Goal: Task Accomplishment & Management: Manage account settings

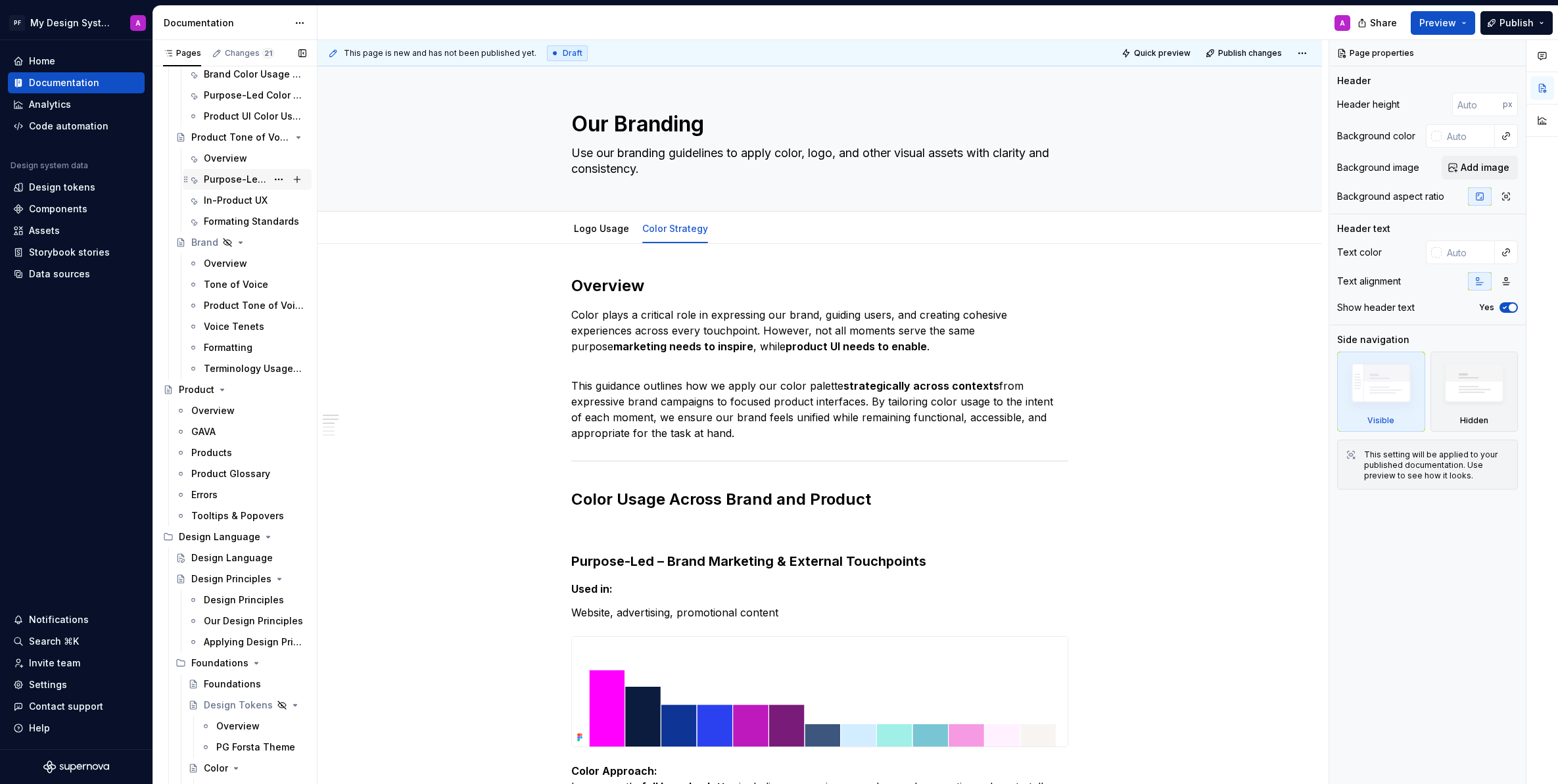
scroll to position [390, 0]
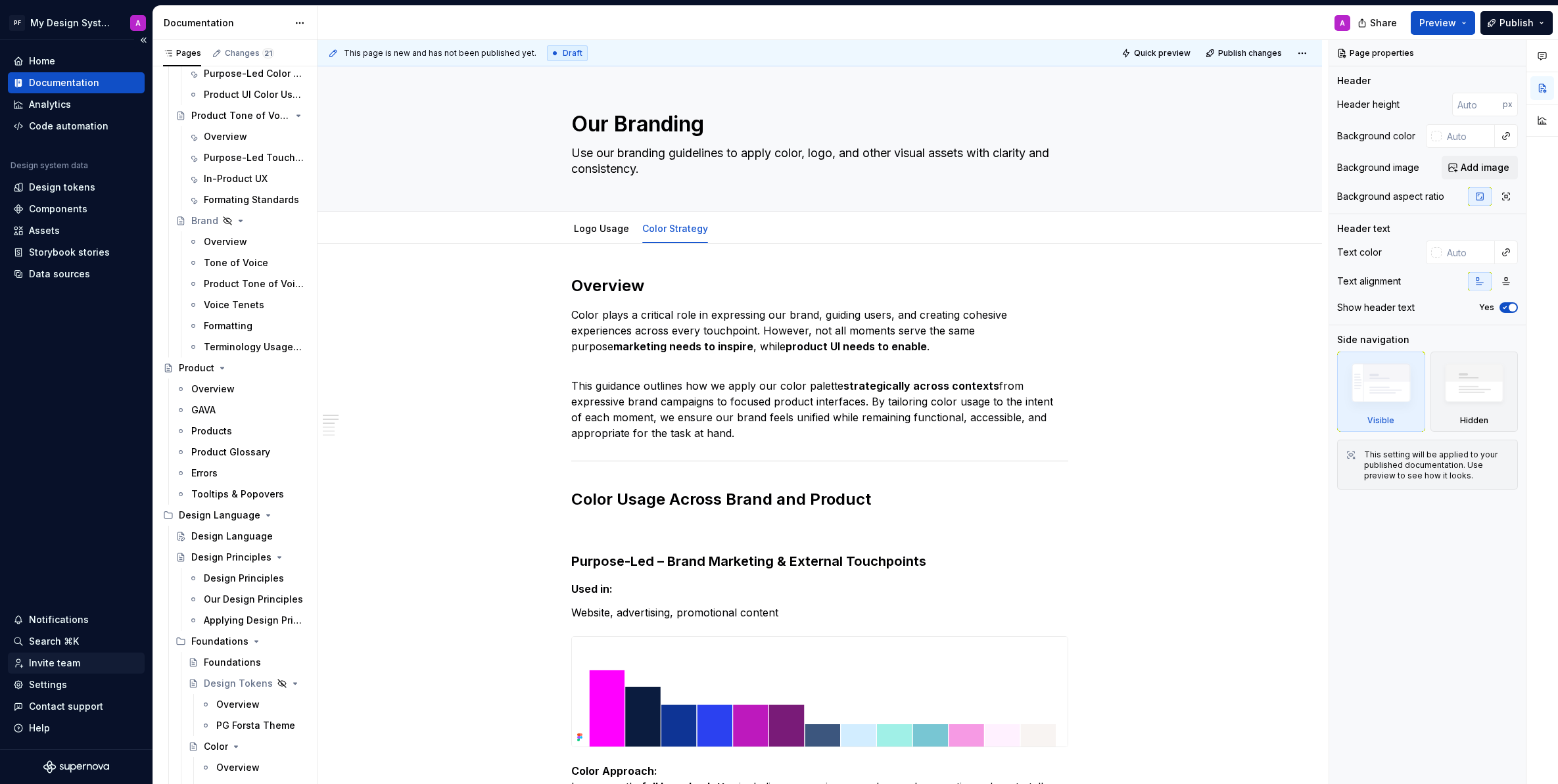
click at [64, 663] on div "Invite team" at bounding box center [55, 663] width 52 height 13
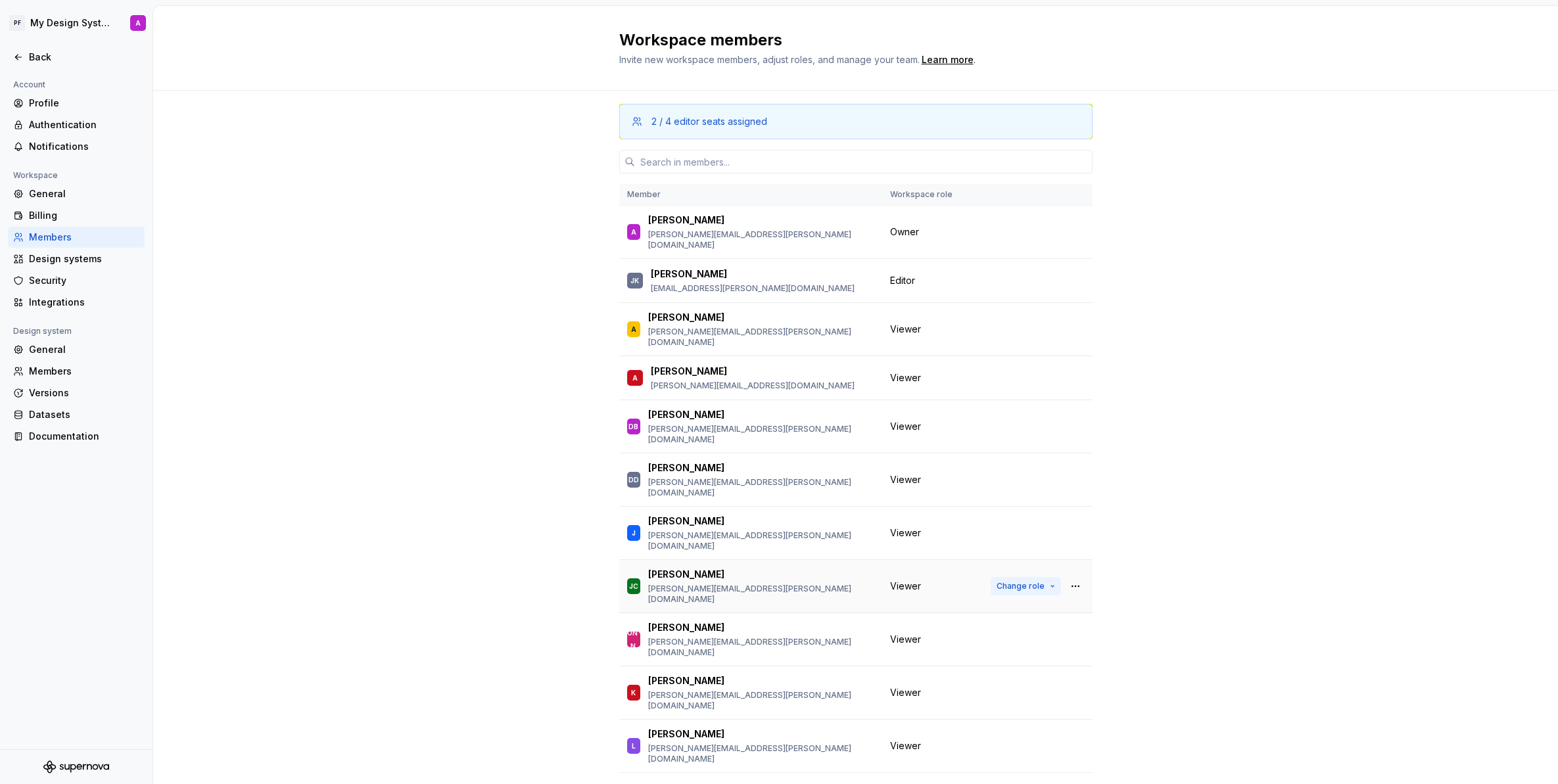
click at [1050, 577] on button "Change role" at bounding box center [1026, 586] width 70 height 18
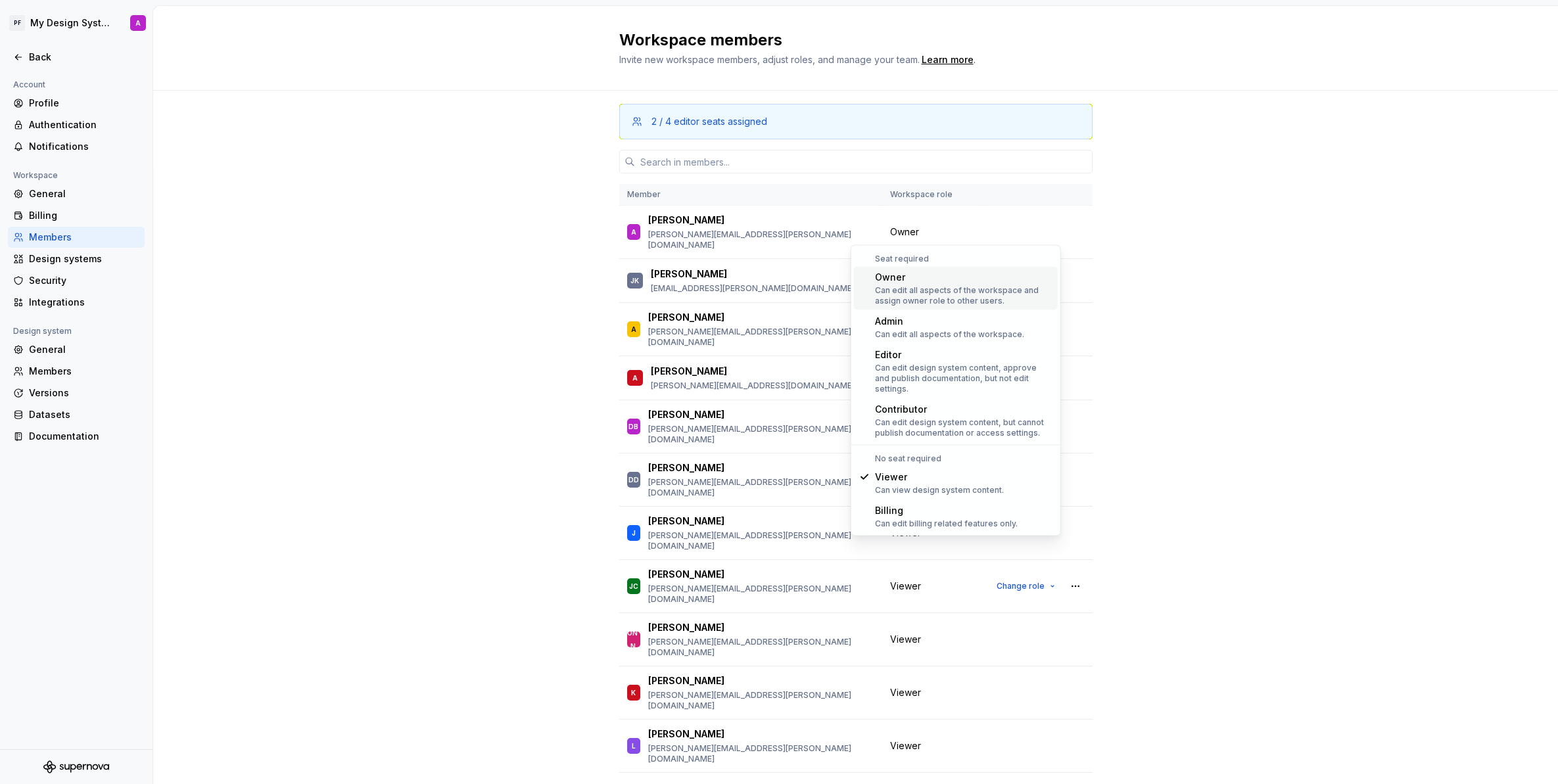
click at [1218, 529] on div "2 / 4 editor seats assigned Member Workspace role A [PERSON_NAME] [PERSON_NAME]…" at bounding box center [855, 616] width 1405 height 1049
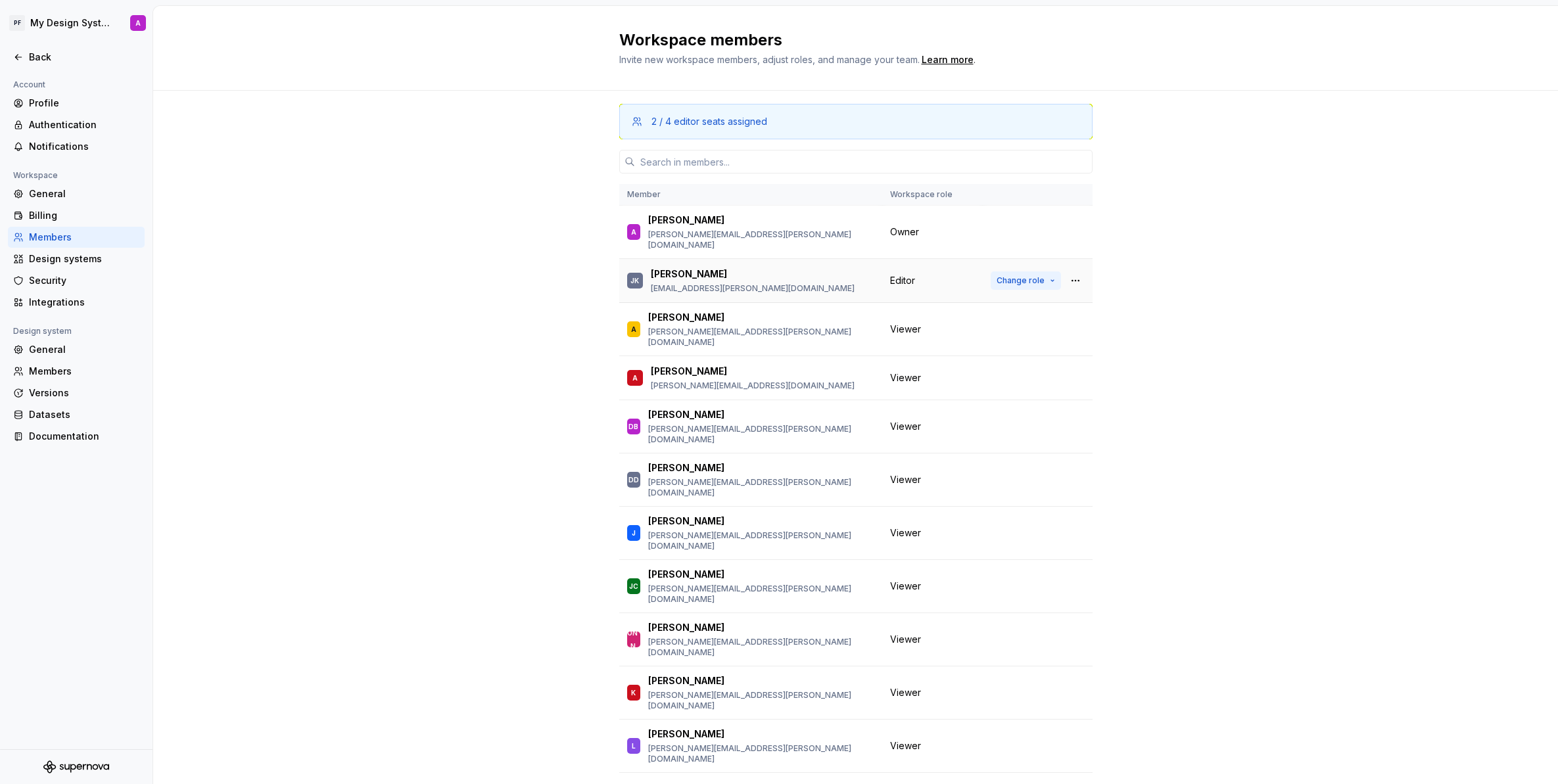
click at [1052, 274] on button "Change role" at bounding box center [1026, 280] width 70 height 18
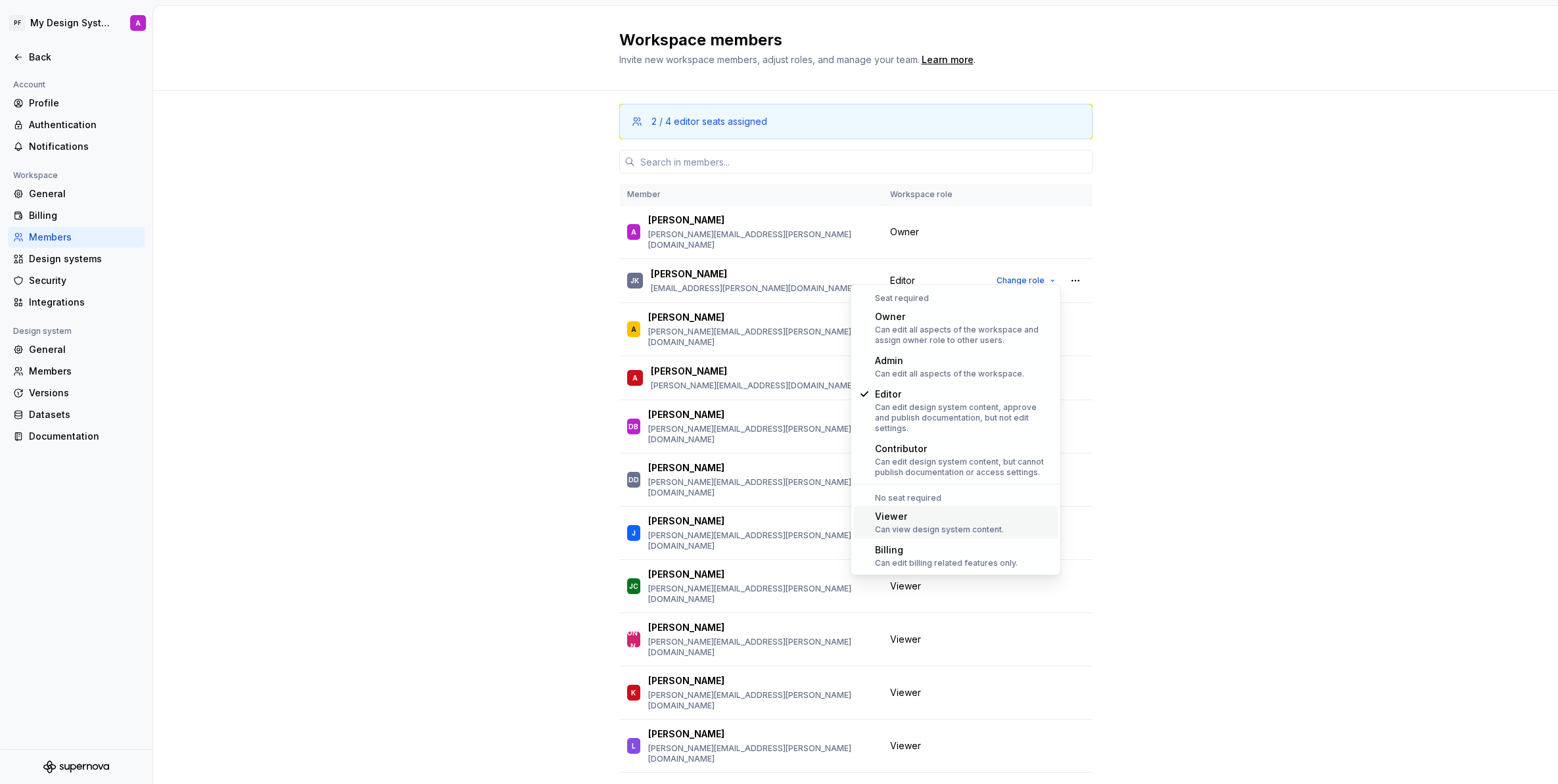
click at [1007, 517] on div "Viewer Can view design system content." at bounding box center [963, 523] width 177 height 25
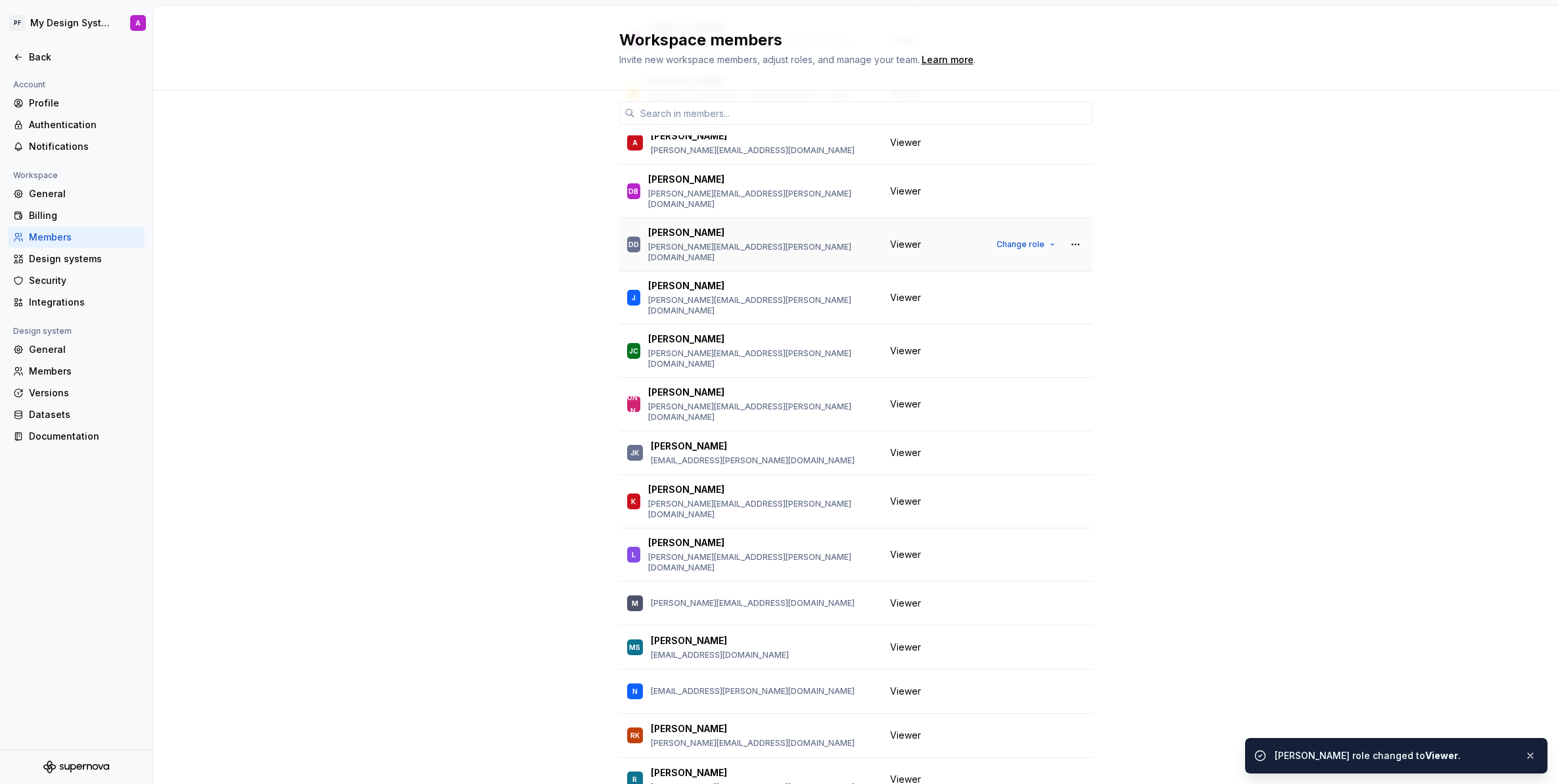
scroll to position [138, 0]
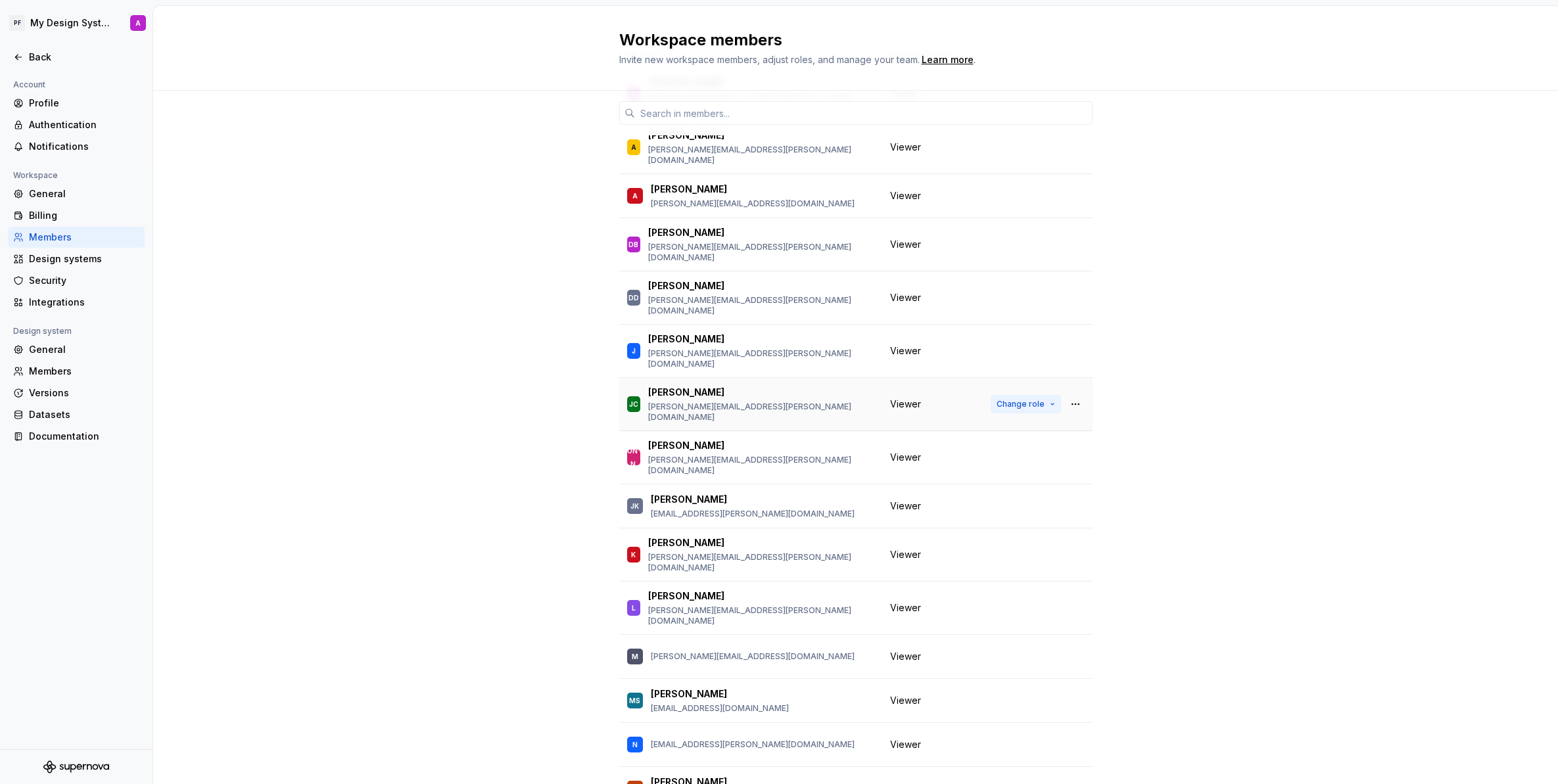
click at [1050, 395] on button "Change role" at bounding box center [1026, 404] width 70 height 18
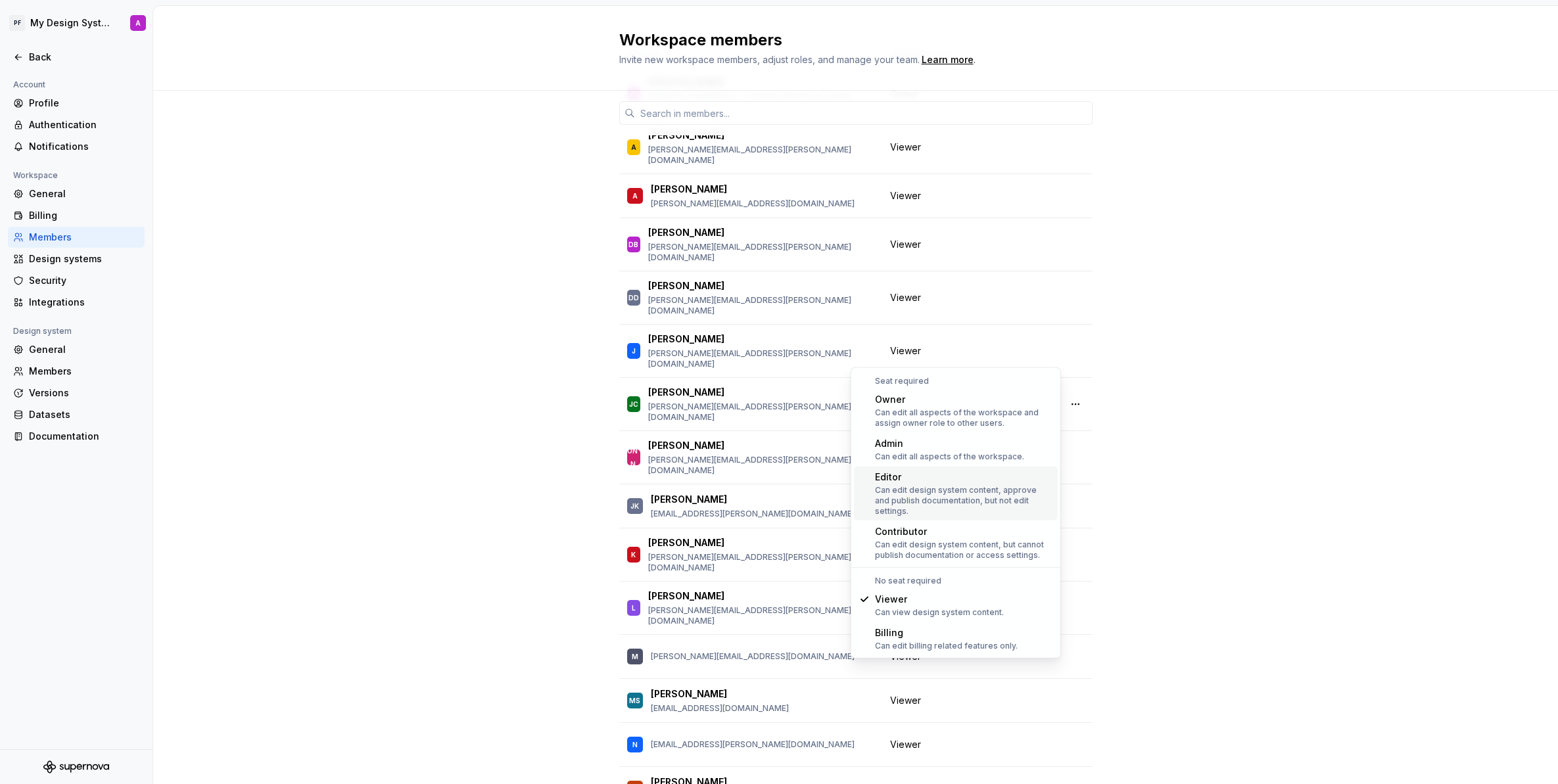
click at [974, 492] on div "Can edit design system content, approve and publish documentation, but not edit…" at bounding box center [963, 501] width 177 height 32
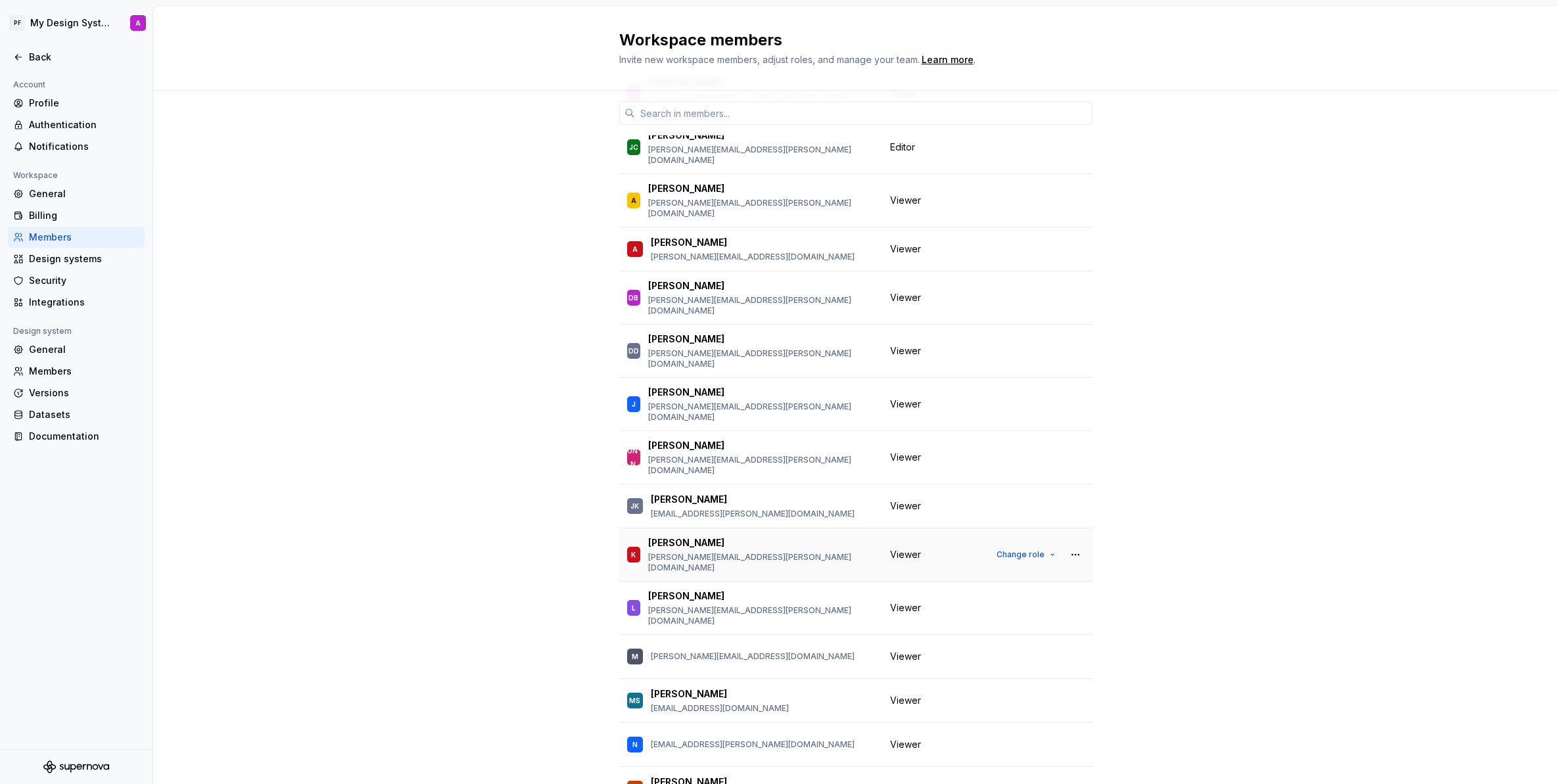
scroll to position [0, 0]
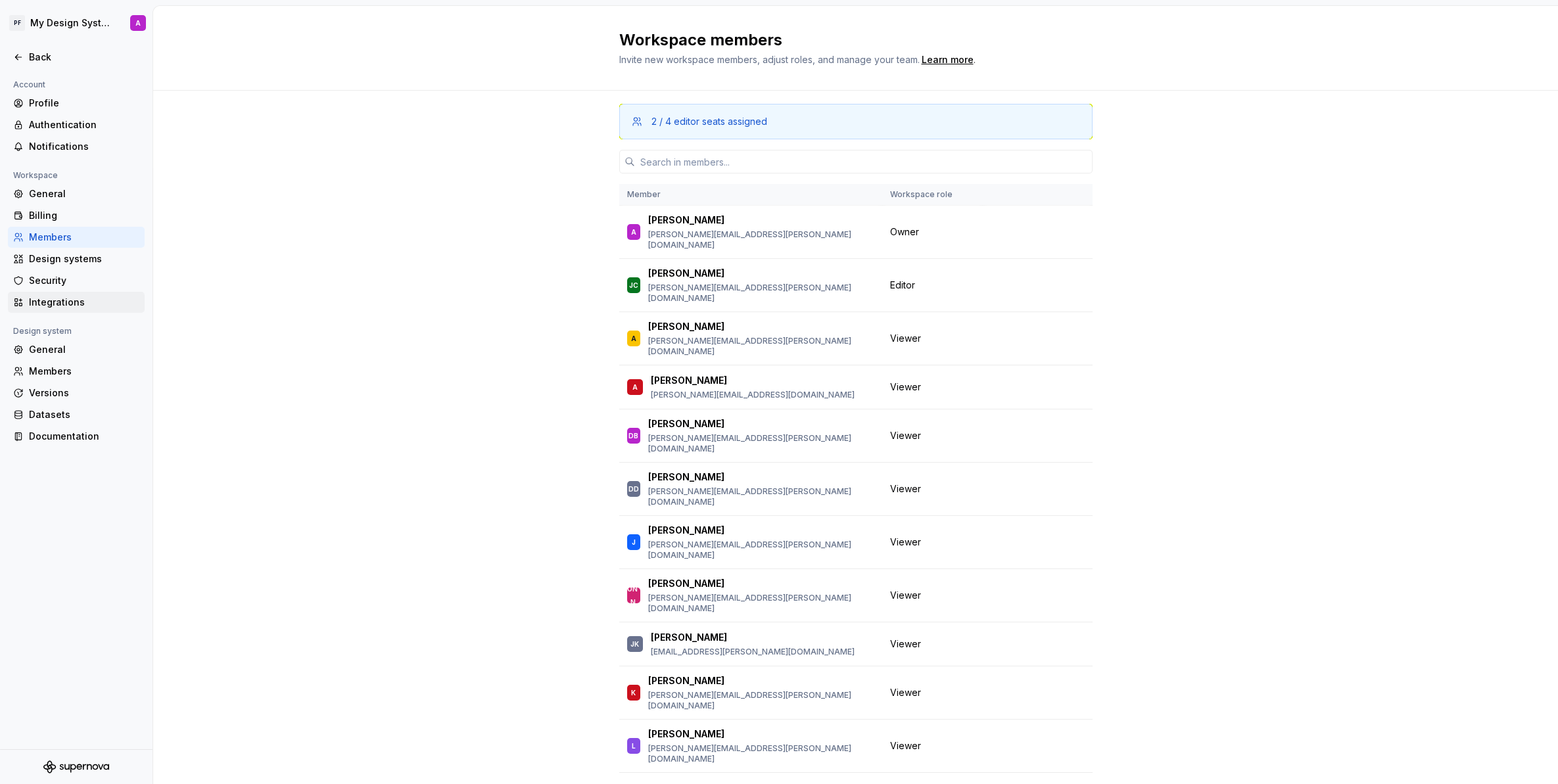
click at [56, 308] on div "Integrations" at bounding box center [83, 302] width 110 height 13
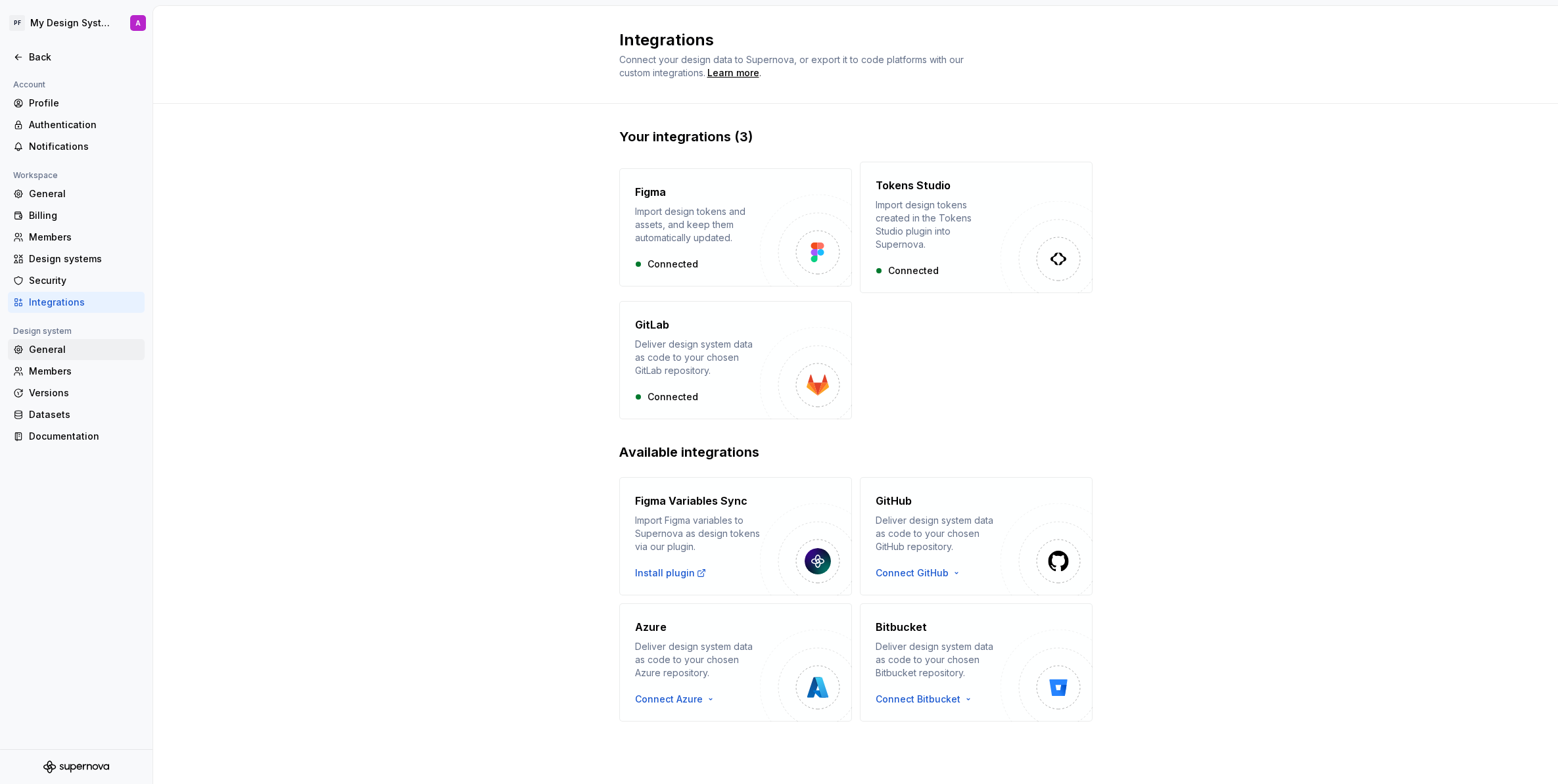
click at [79, 356] on div "General" at bounding box center [83, 349] width 110 height 13
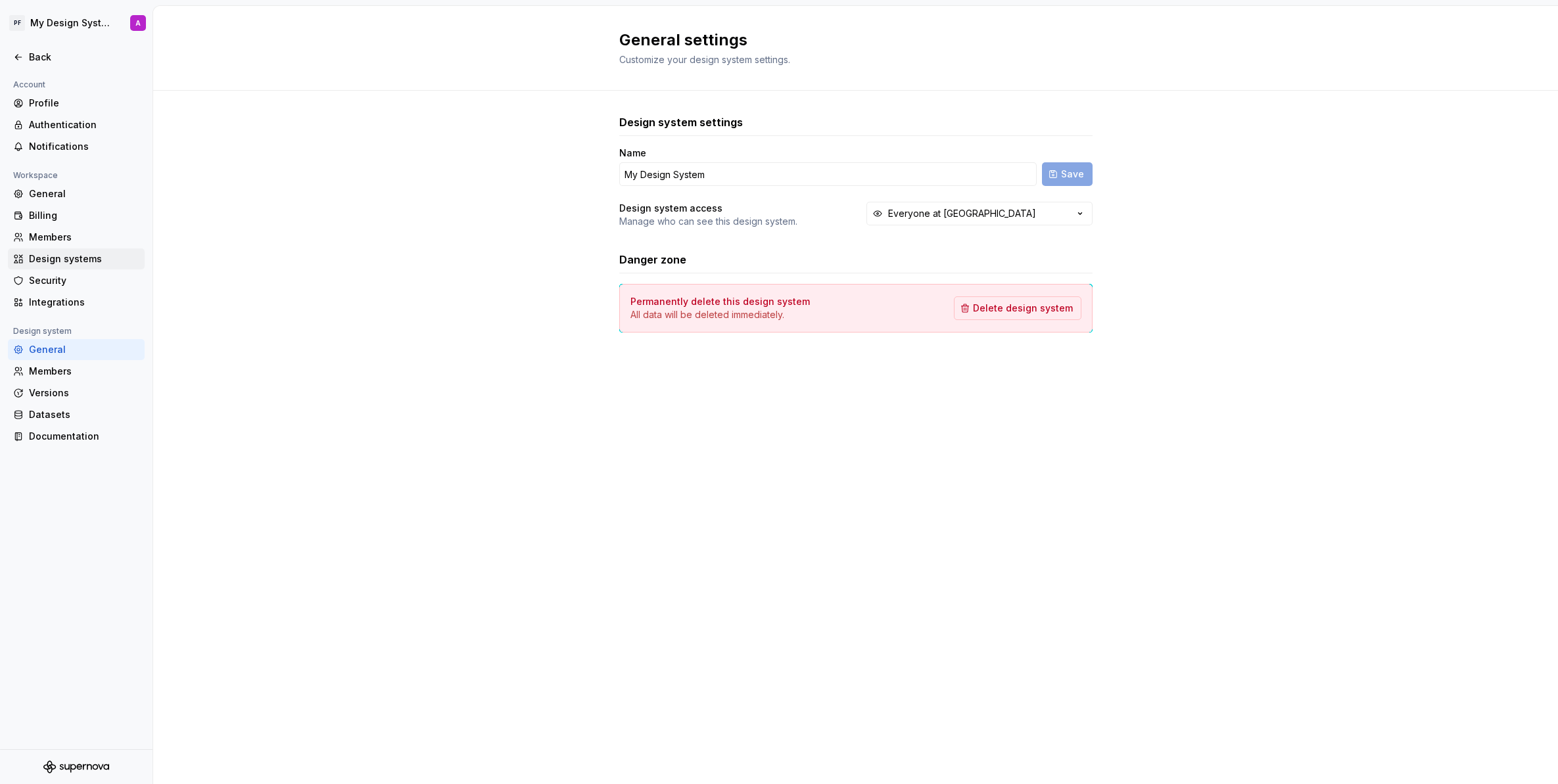
click at [77, 255] on div "Design systems" at bounding box center [83, 259] width 110 height 13
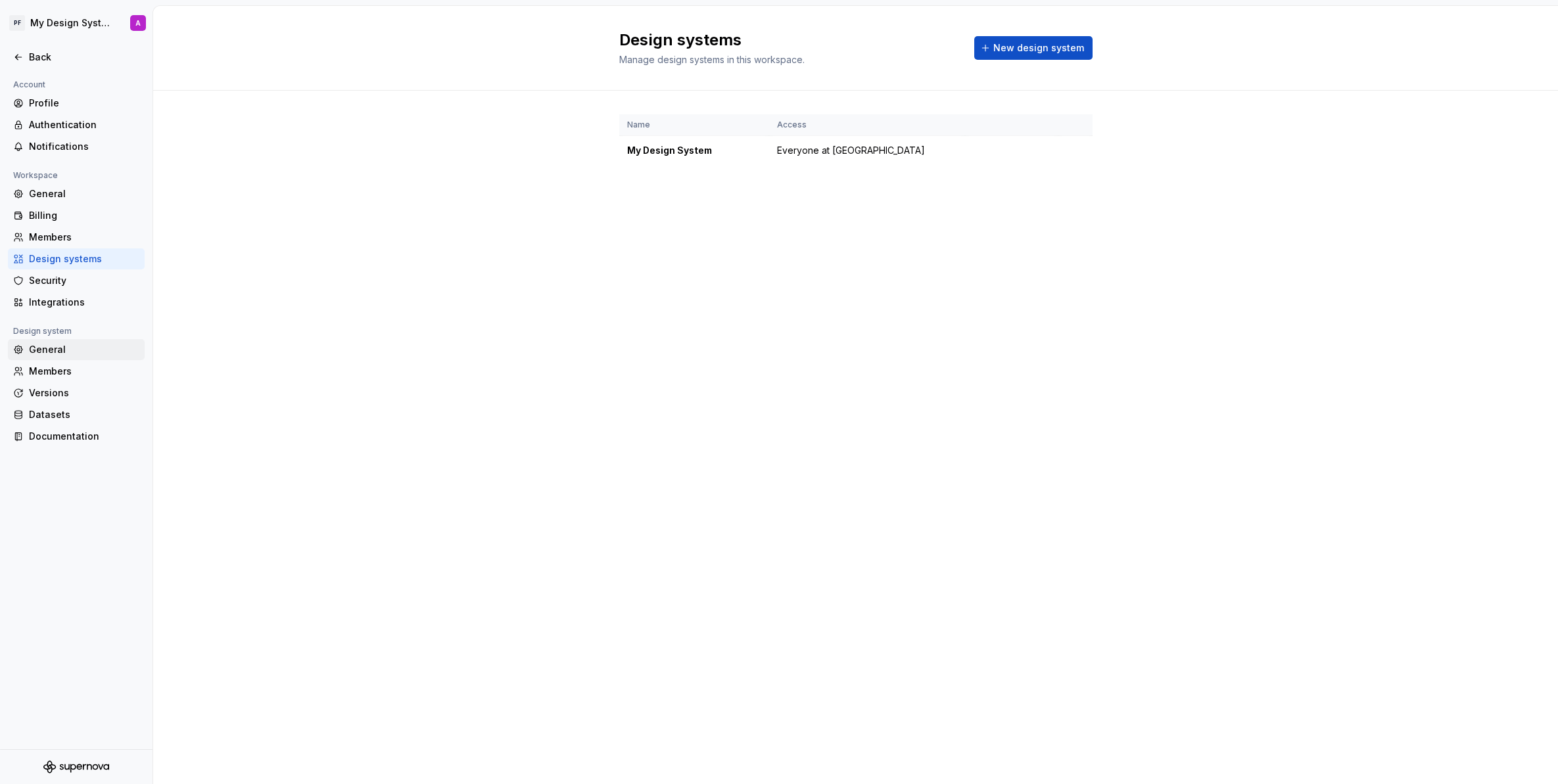
click at [74, 347] on div "General" at bounding box center [83, 349] width 110 height 13
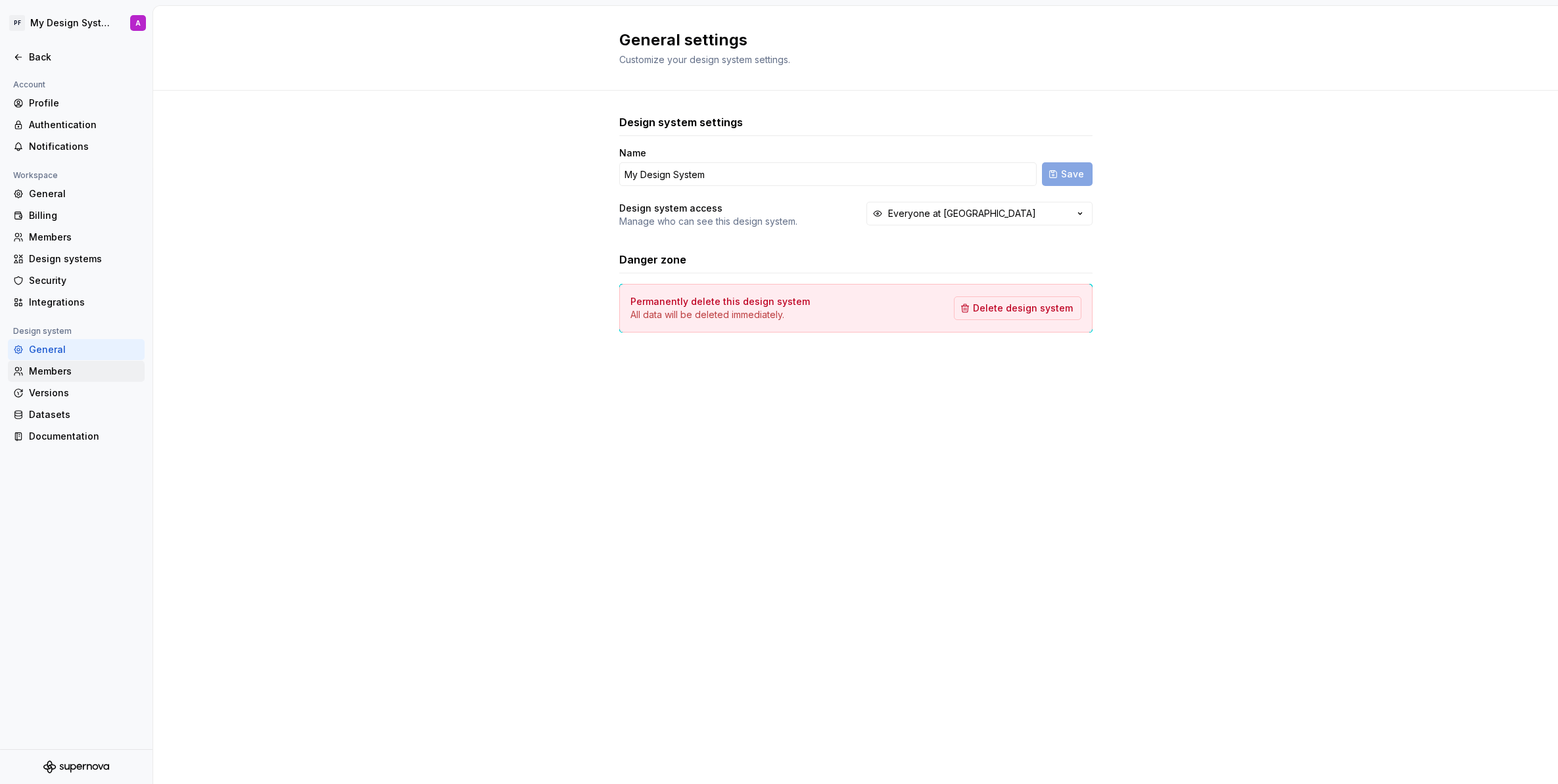
click at [78, 375] on div "Members" at bounding box center [83, 371] width 110 height 13
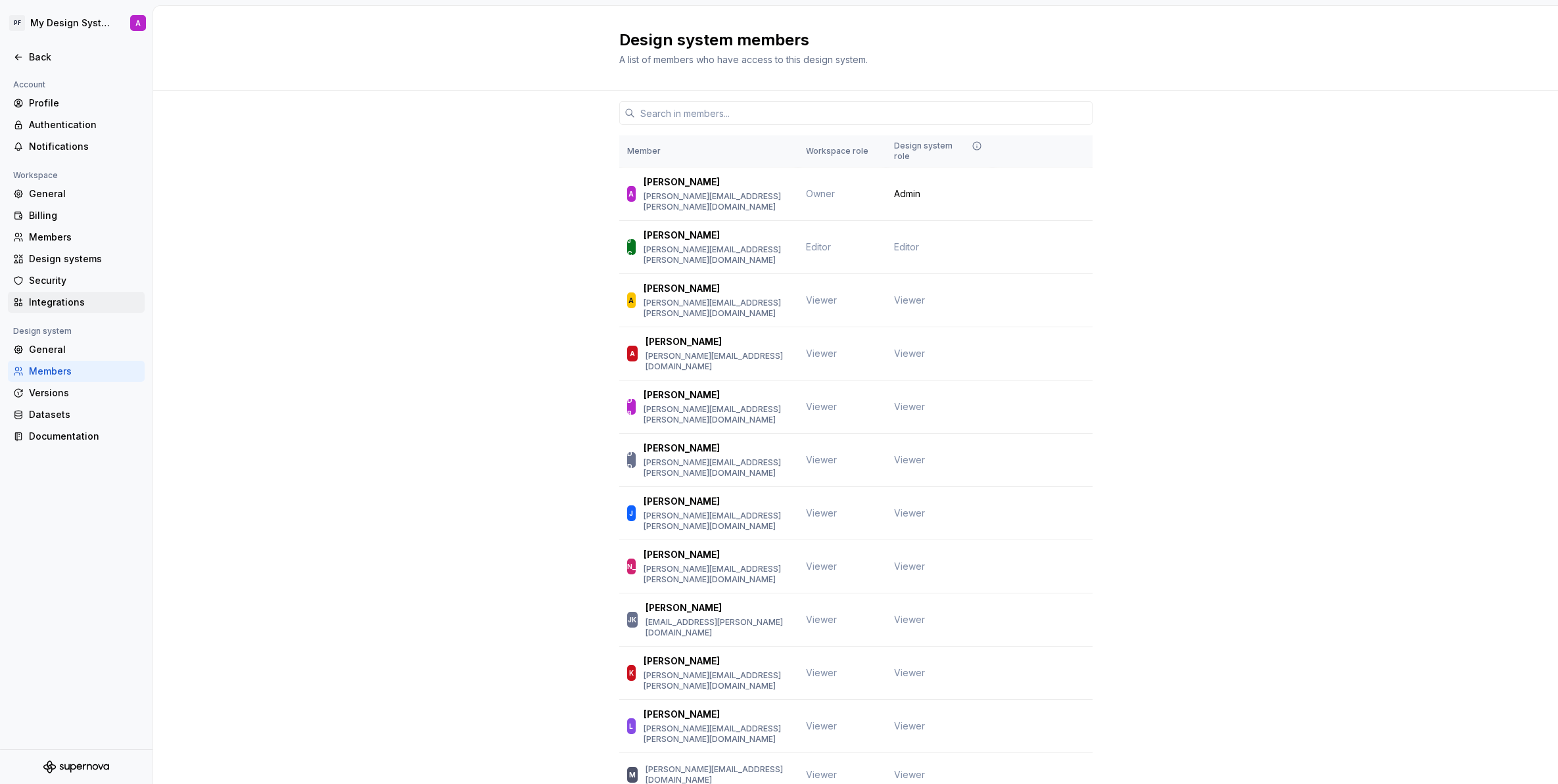
click at [38, 302] on div "Integrations" at bounding box center [83, 302] width 110 height 13
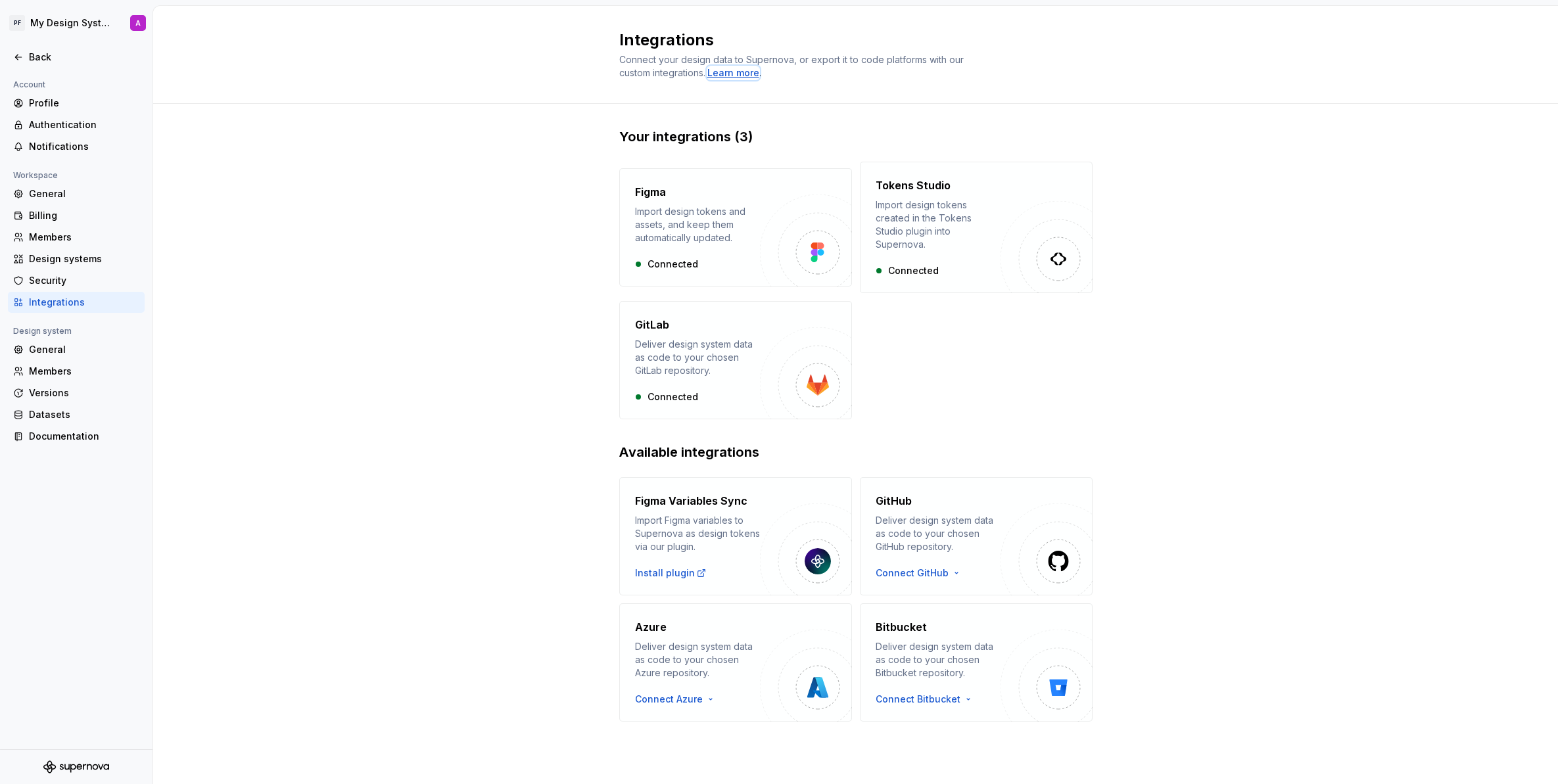
click at [729, 73] on div "Learn more" at bounding box center [734, 73] width 52 height 13
